Goal: Complete application form

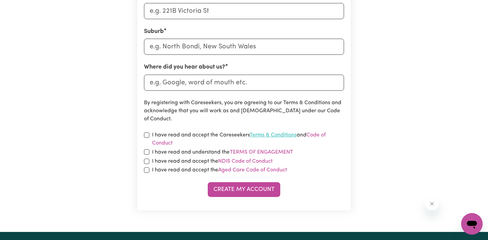
click at [255, 133] on link "Terms & Conditions" at bounding box center [273, 134] width 47 height 5
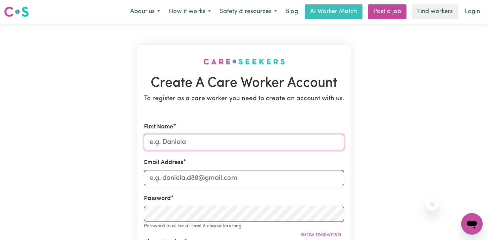
click at [239, 145] on input "First Name" at bounding box center [244, 142] width 200 height 16
type input "taka"
type input "taka.komuro1@gmail.com"
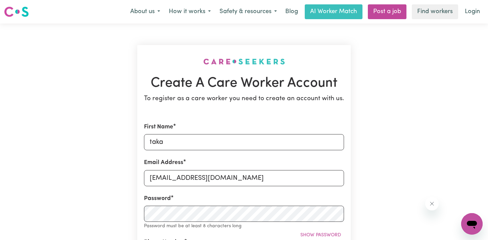
type input "0421556823"
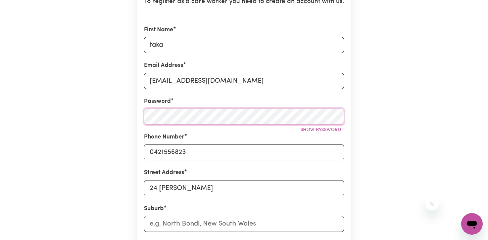
scroll to position [97, 0]
click at [207, 192] on input "24 Gordon grove" at bounding box center [244, 188] width 200 height 16
type input "1"
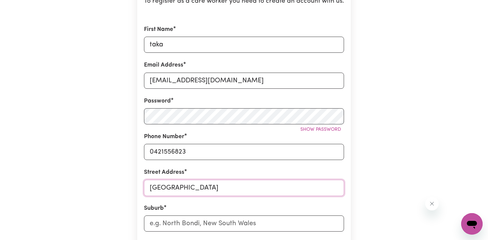
type input "westbury st"
type input "Balac"
type input "BalacLAVA, New South Wales, 2575"
type input "Balacl"
type input "BalaclAVA, New South Wales, 2575"
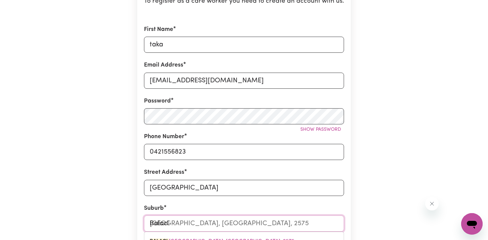
type input "Balacla"
type input "BalaclaVA, New South Wales, 2575"
type input "Balaclav"
type input "BalaclavA, New South Wales, 2575"
type input "Balaclava"
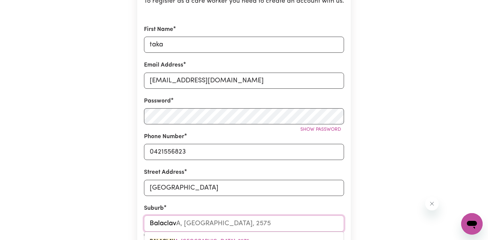
type input "Balaclava, New South Wales, 2575"
type input "Balaclava"
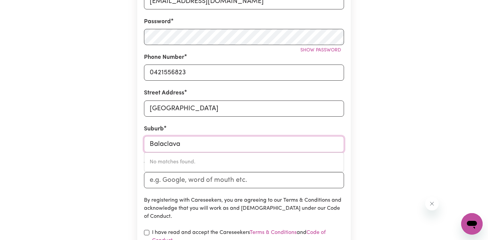
scroll to position [240, 0]
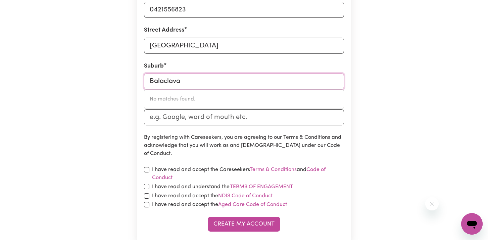
type input "Balaclava"
type input "Balaclava, New South Wales, 2575"
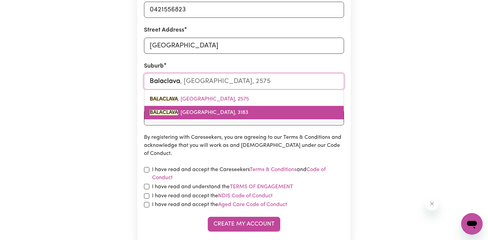
click at [203, 116] on link "BALACLAVA , Victoria, 3183" at bounding box center [244, 112] width 200 height 13
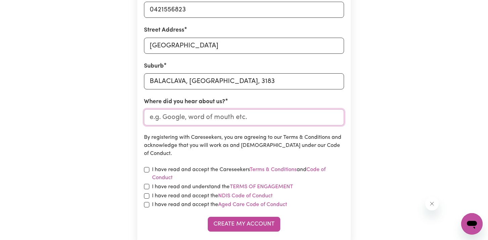
click at [199, 120] on input "Where did you hear about us?" at bounding box center [244, 117] width 200 height 16
type input "indeed"
click at [149, 170] on input "checkbox" at bounding box center [146, 169] width 5 height 5
checkbox input "true"
click at [145, 186] on input "checkbox" at bounding box center [146, 186] width 5 height 5
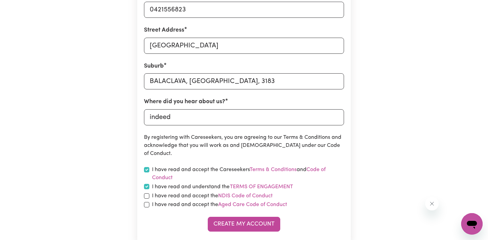
checkbox input "true"
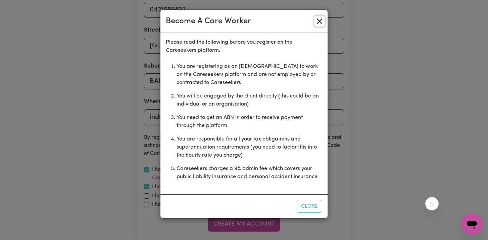
click at [322, 20] on button "Close" at bounding box center [319, 21] width 11 height 11
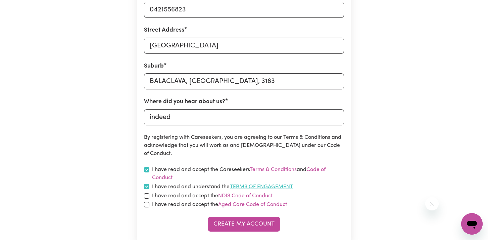
click at [245, 185] on button "Terms of Engagement" at bounding box center [262, 186] width 64 height 9
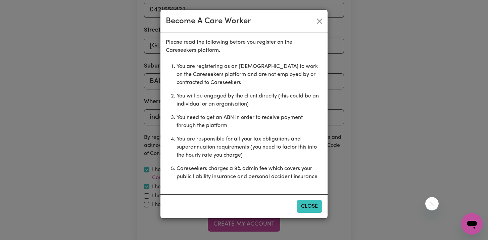
click at [306, 207] on button "Close" at bounding box center [310, 206] width 26 height 13
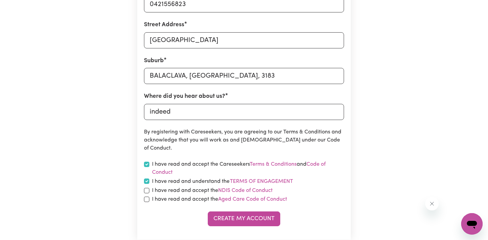
scroll to position [254, 0]
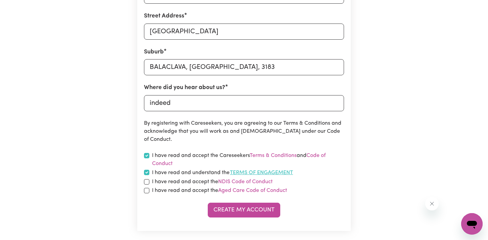
click at [245, 171] on button "Terms of Engagement" at bounding box center [262, 172] width 64 height 9
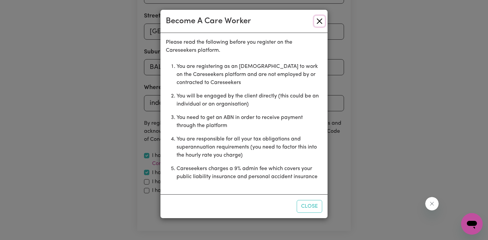
click at [321, 24] on button "Close" at bounding box center [319, 21] width 11 height 11
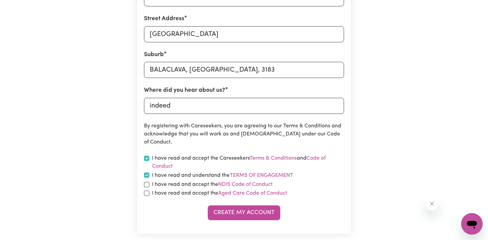
scroll to position [250, 0]
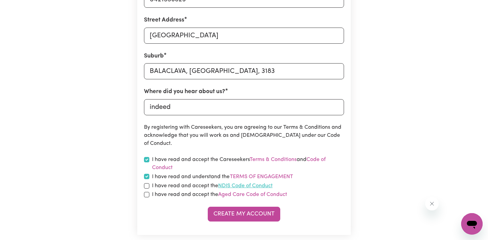
click at [251, 188] on link "NDIS Code of Conduct" at bounding box center [245, 185] width 54 height 5
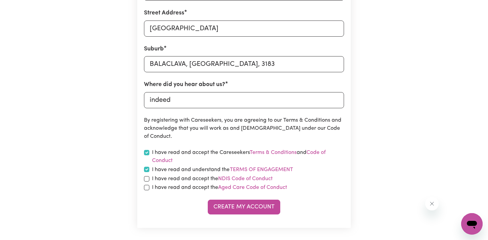
scroll to position [259, 0]
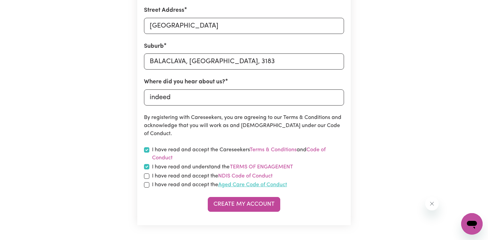
click at [238, 184] on link "Aged Care Code of Conduct" at bounding box center [252, 184] width 69 height 5
click at [269, 184] on link "Aged Care Code of Conduct" at bounding box center [252, 184] width 69 height 5
click at [239, 166] on button "Terms of Engagement" at bounding box center [262, 167] width 64 height 9
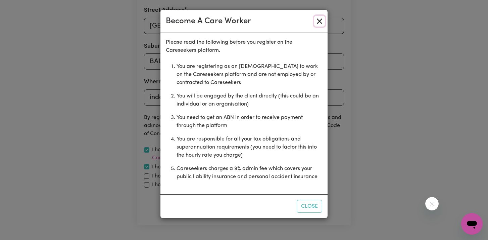
click at [319, 24] on button "Close" at bounding box center [319, 21] width 11 height 11
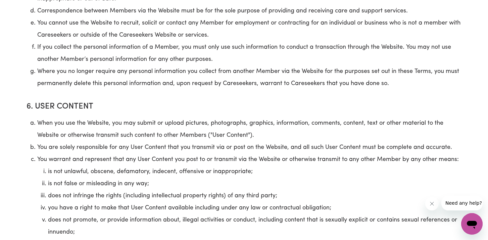
scroll to position [1424, 0]
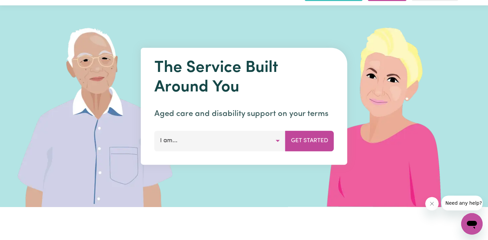
scroll to position [18, 0]
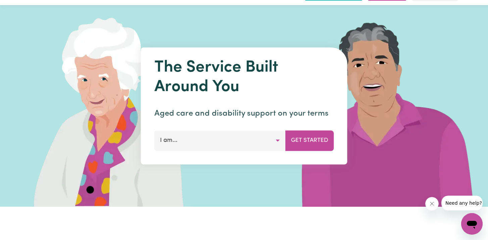
click at [239, 135] on button "I am..." at bounding box center [220, 140] width 131 height 20
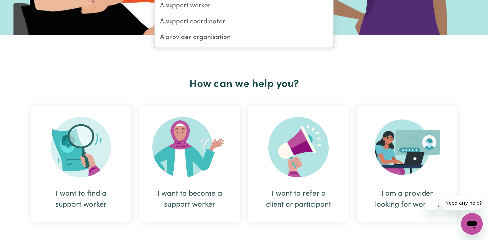
scroll to position [190, 0]
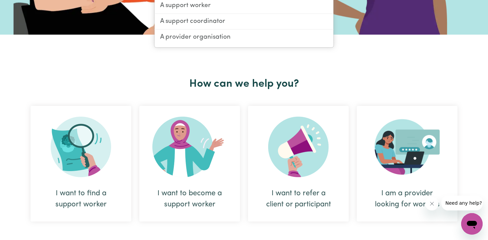
click at [219, 139] on img at bounding box center [190, 147] width 75 height 60
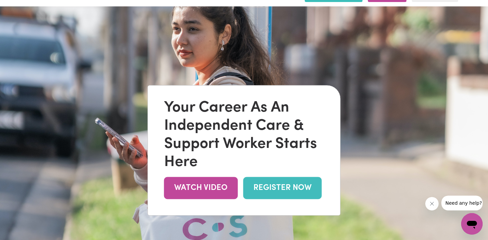
scroll to position [19, 0]
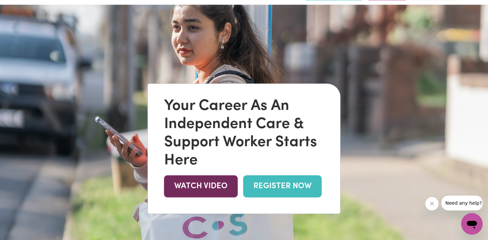
click at [210, 183] on link "WATCH VIDEO" at bounding box center [201, 186] width 74 height 22
